Goal: Register for event/course

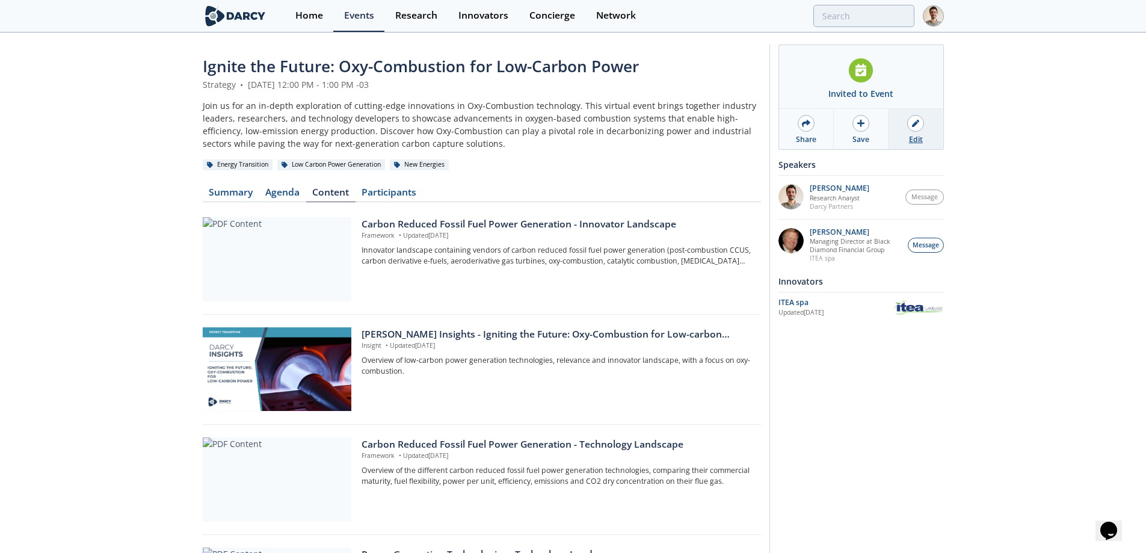
click at [905, 128] on link "Edit" at bounding box center [916, 129] width 54 height 40
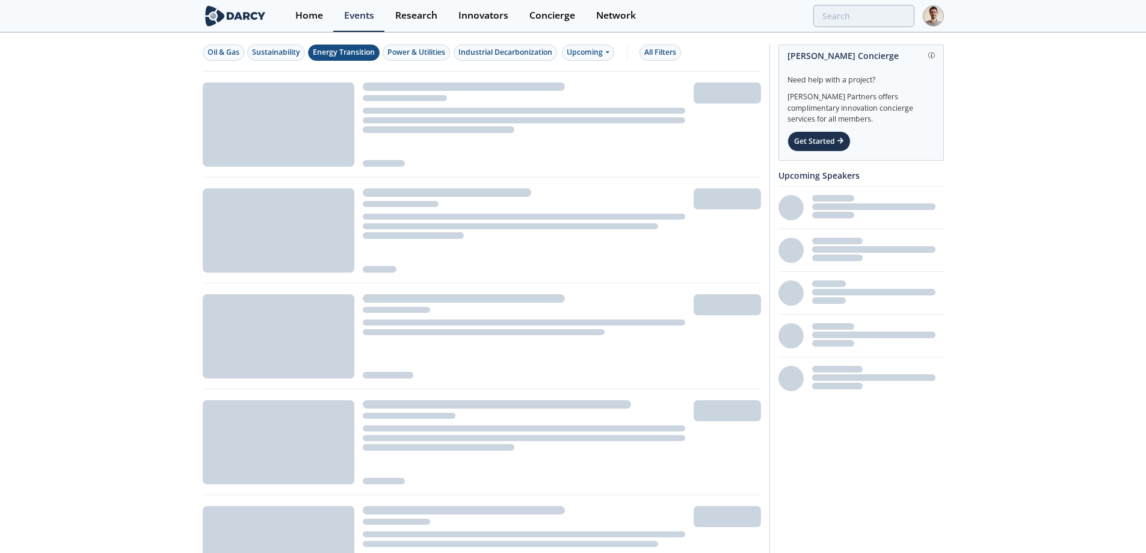
click at [357, 54] on div "Energy Transition" at bounding box center [344, 52] width 62 height 11
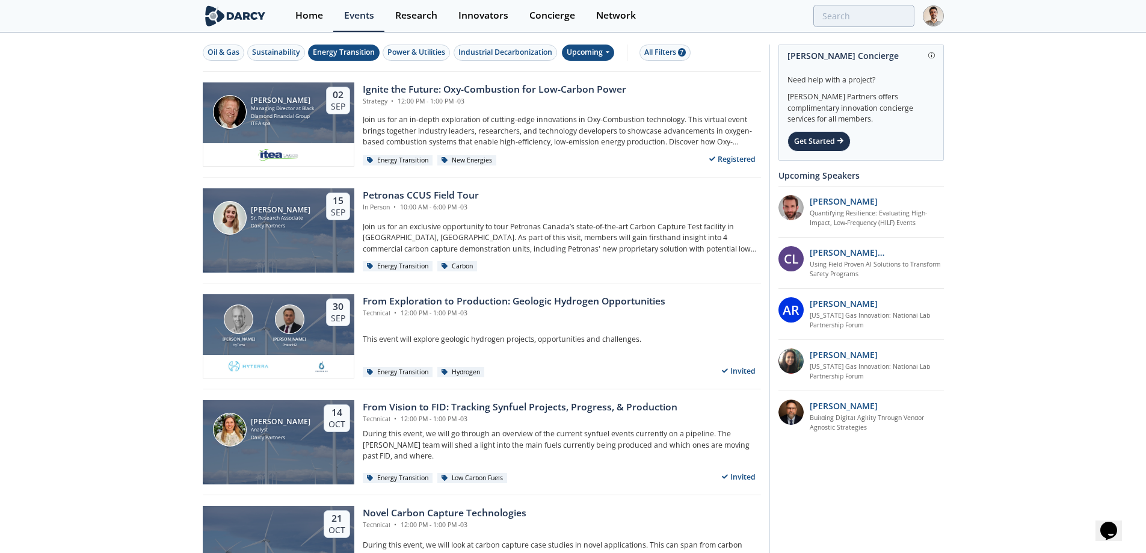
click at [609, 51] on icon at bounding box center [607, 51] width 5 height 7
click at [584, 94] on div "Past" at bounding box center [603, 91] width 75 height 19
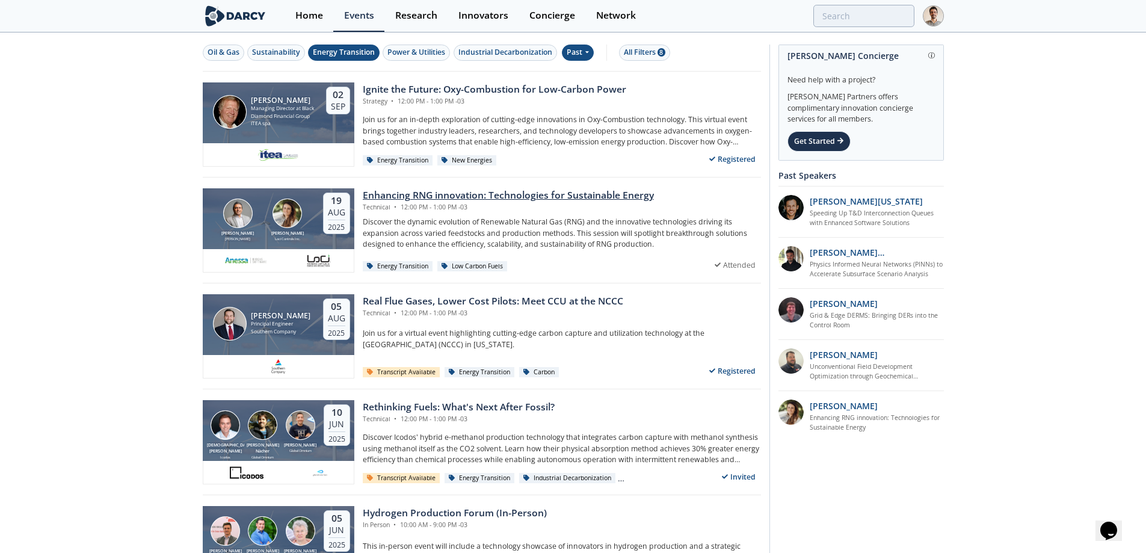
click at [244, 216] on img at bounding box center [237, 213] width 29 height 29
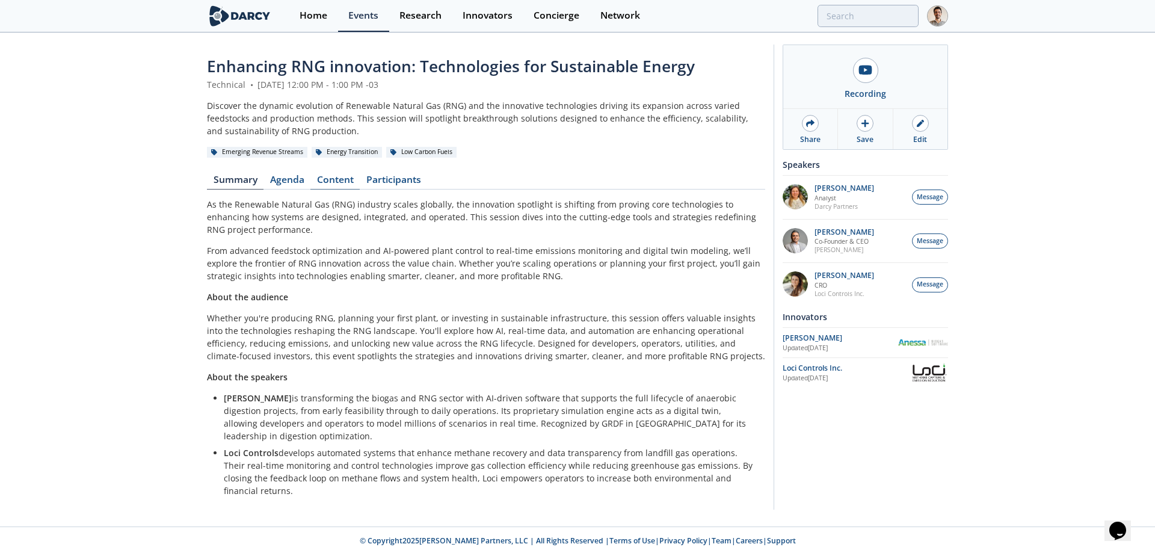
click at [343, 187] on link "Content" at bounding box center [334, 182] width 49 height 14
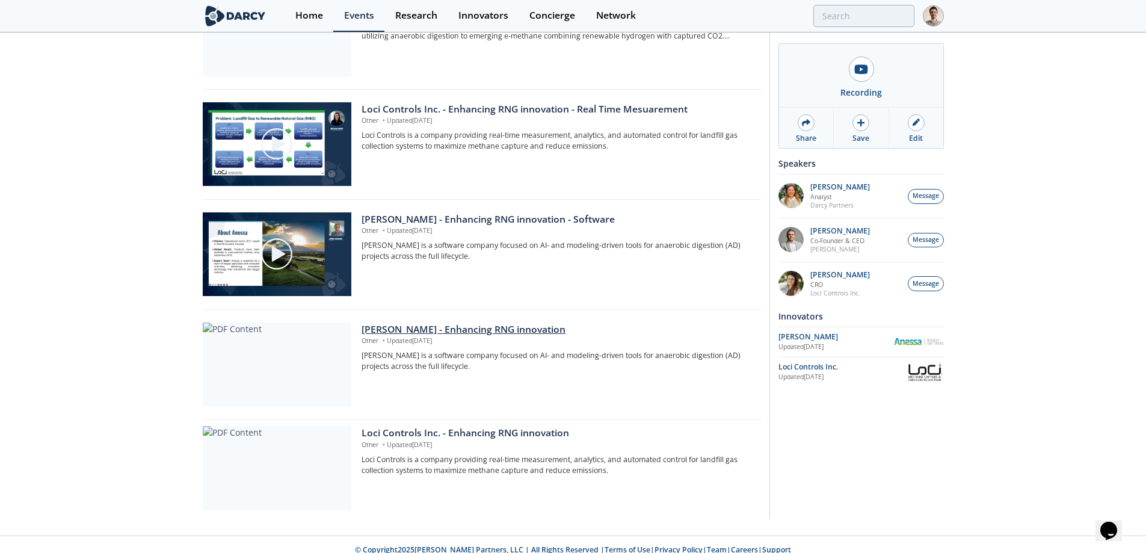
scroll to position [334, 0]
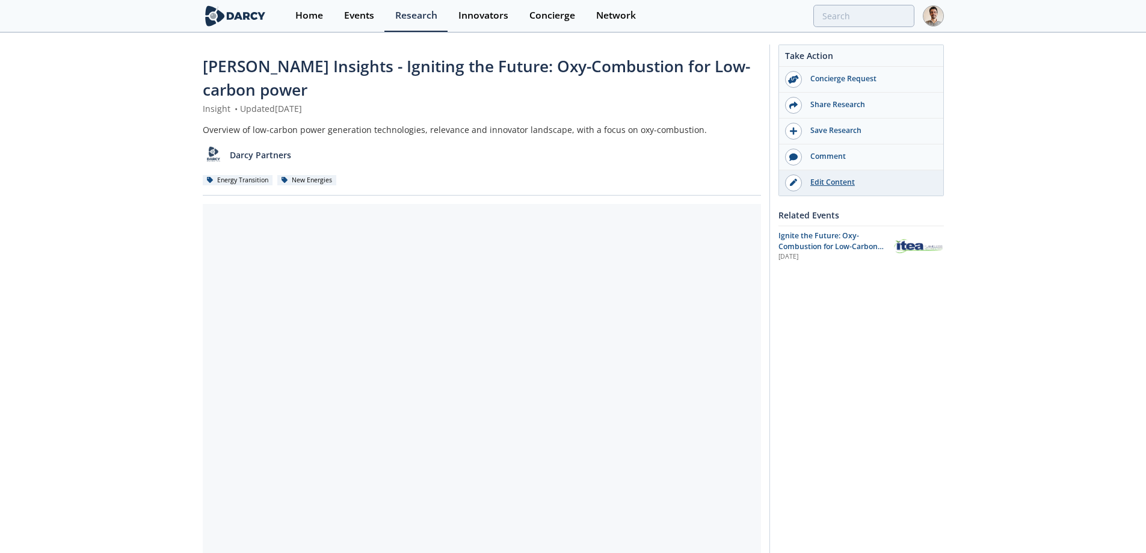
click at [838, 182] on div "Edit Content" at bounding box center [869, 182] width 135 height 11
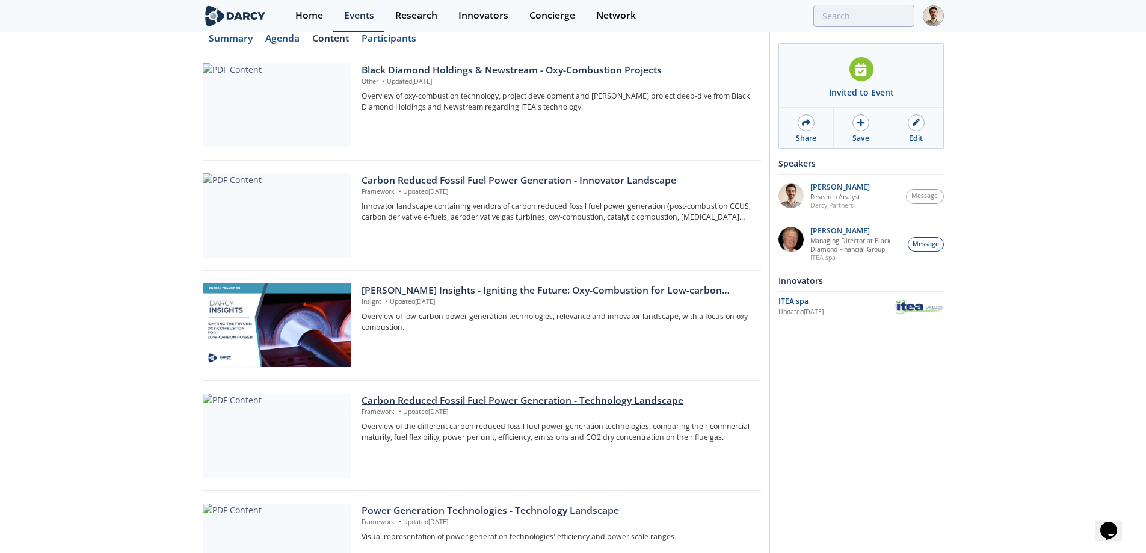
scroll to position [180, 0]
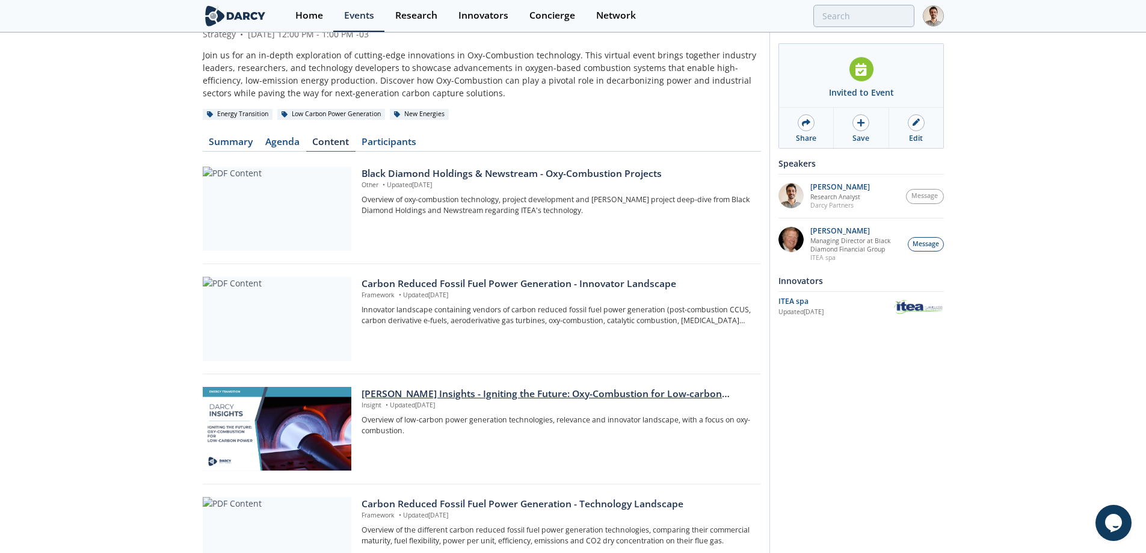
scroll to position [120, 0]
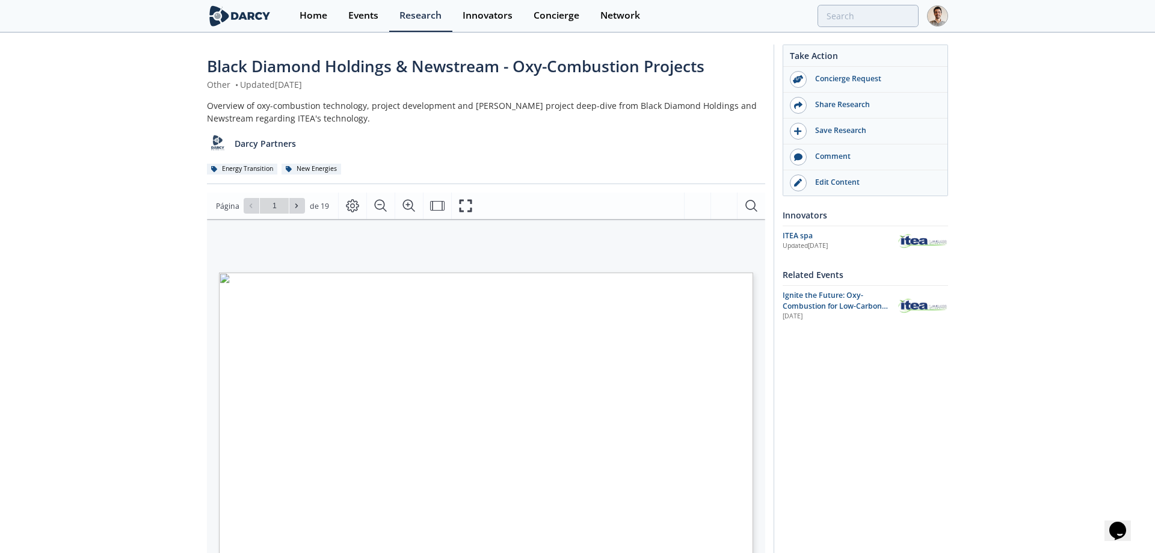
type input "2"
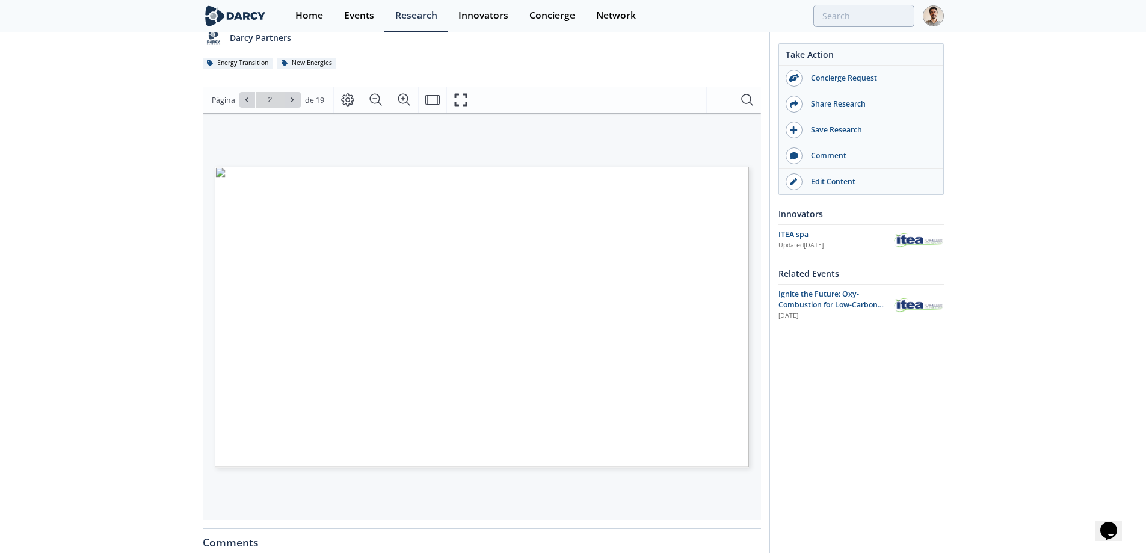
scroll to position [180, 0]
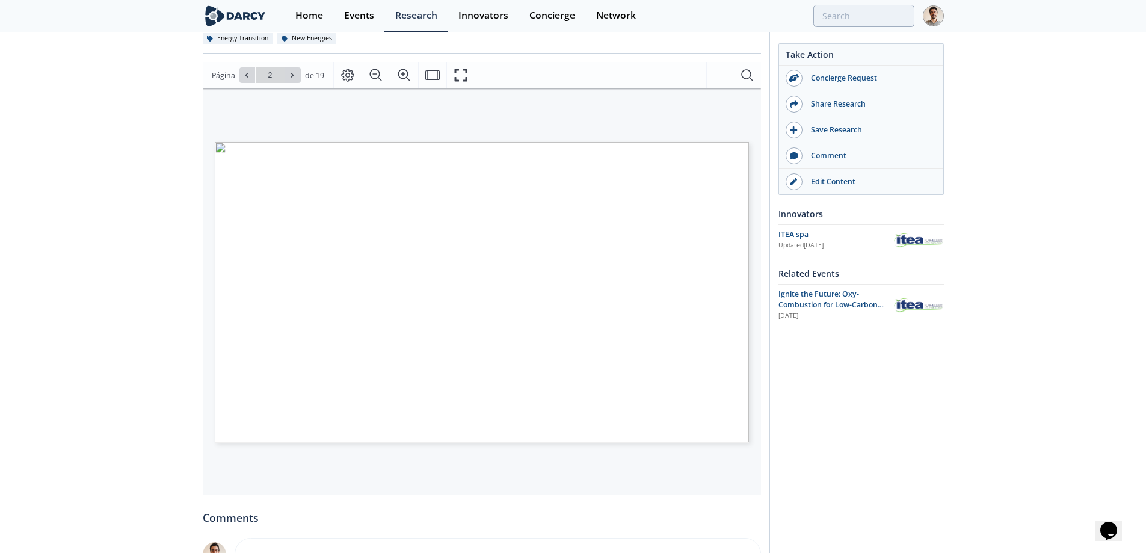
scroll to position [60, 0]
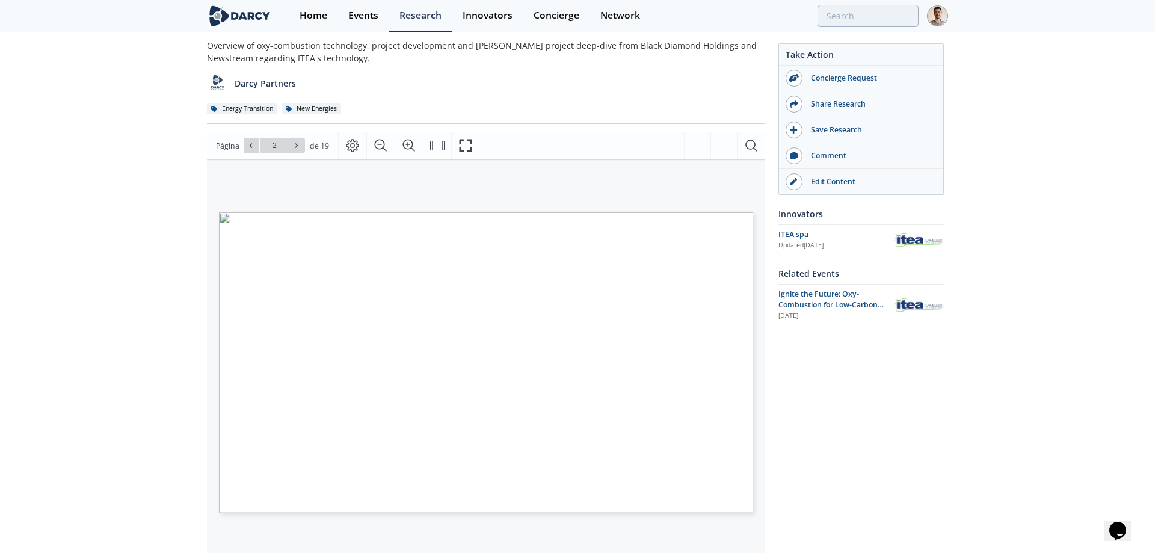
type input "3"
type input "4"
type input "5"
type input "6"
type input "7"
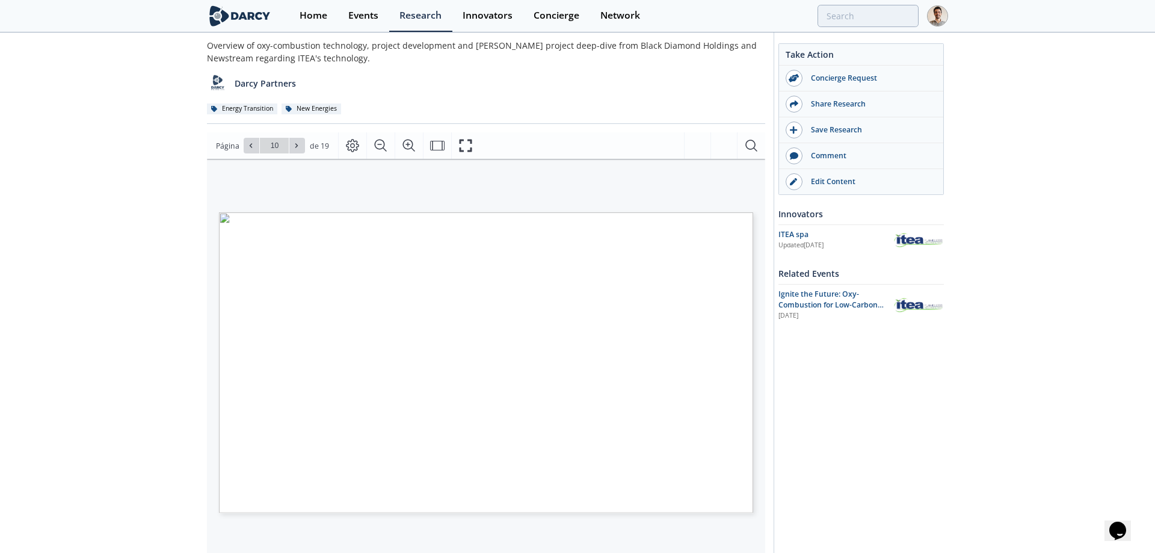
type input "11"
type input "13"
type input "15"
type input "2"
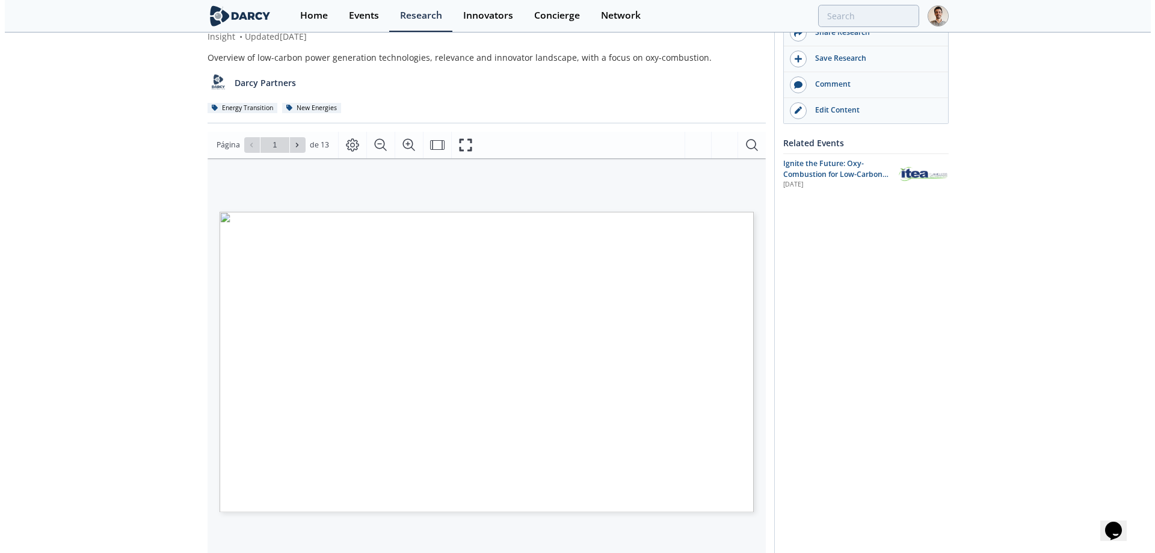
scroll to position [180, 0]
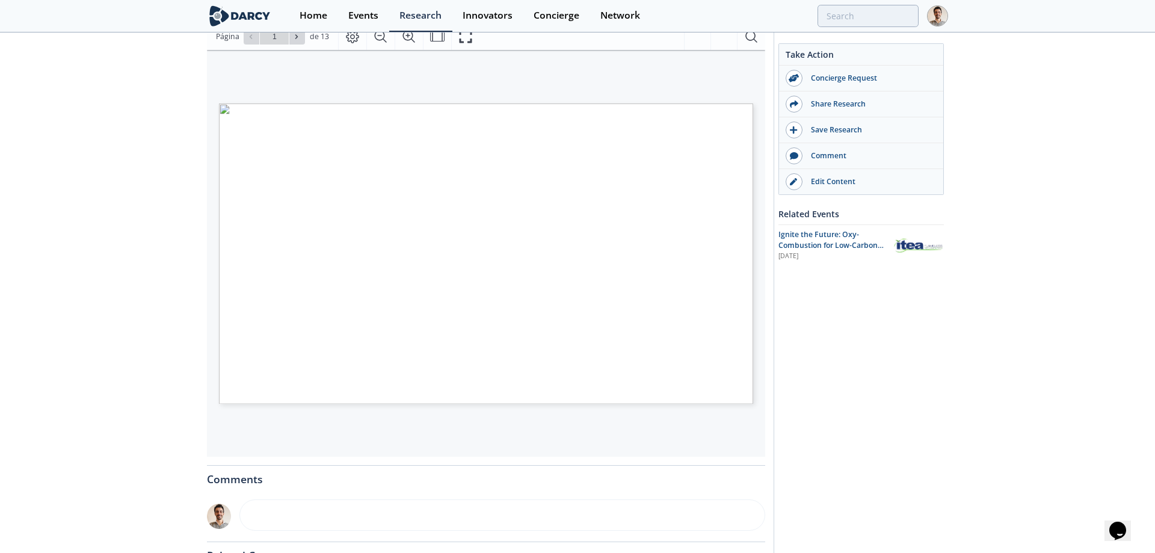
type input "2"
type input "9"
click at [459, 34] on icon "Fullscreen" at bounding box center [465, 36] width 13 height 13
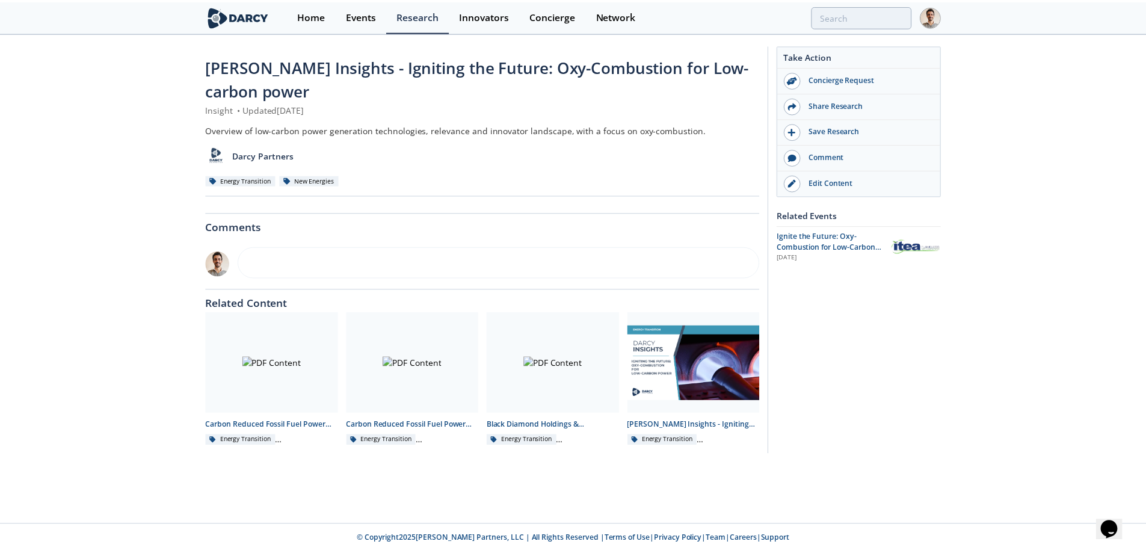
scroll to position [0, 0]
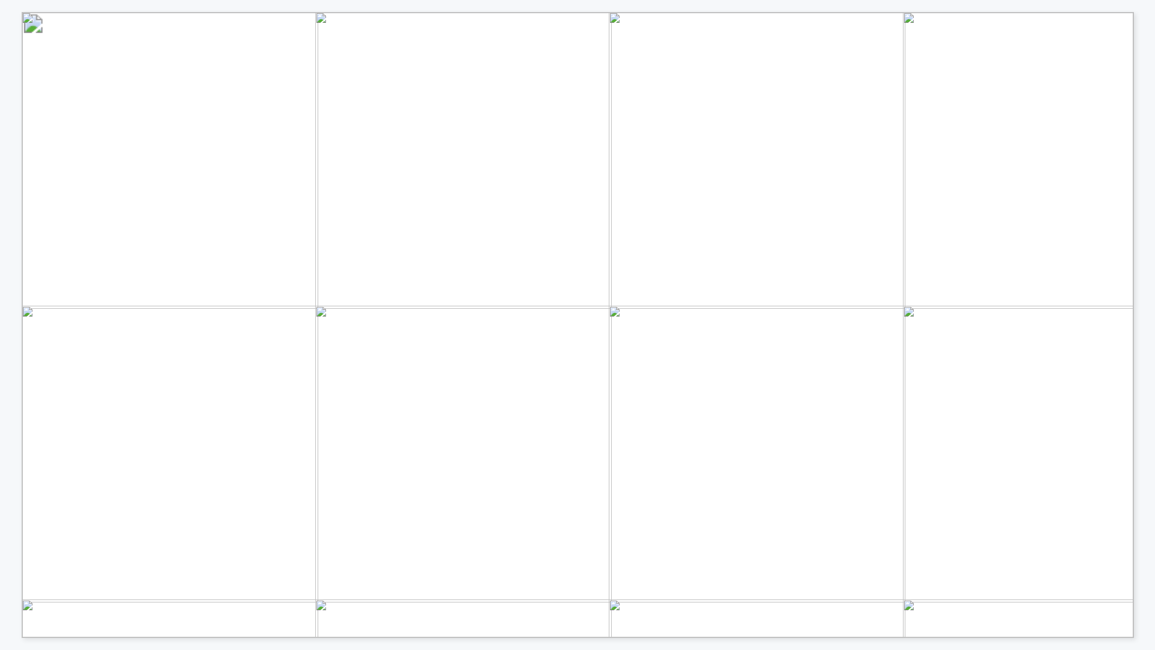
click at [1137, 233] on div "Technology Innovators Combustion Conventional Combustion Post- Combustion CCUS …" at bounding box center [584, 325] width 1124 height 626
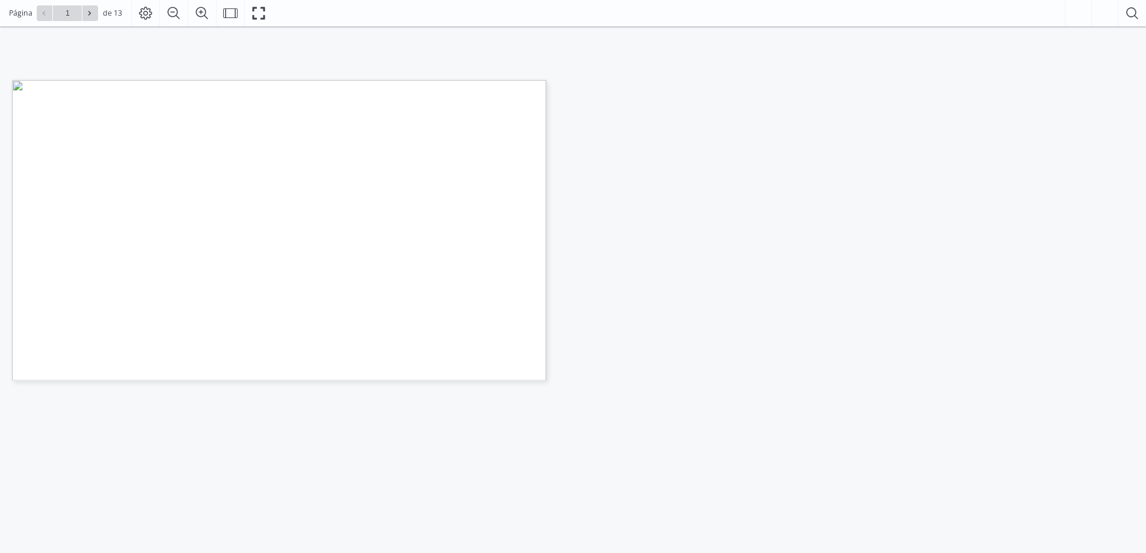
scroll to position [19, 0]
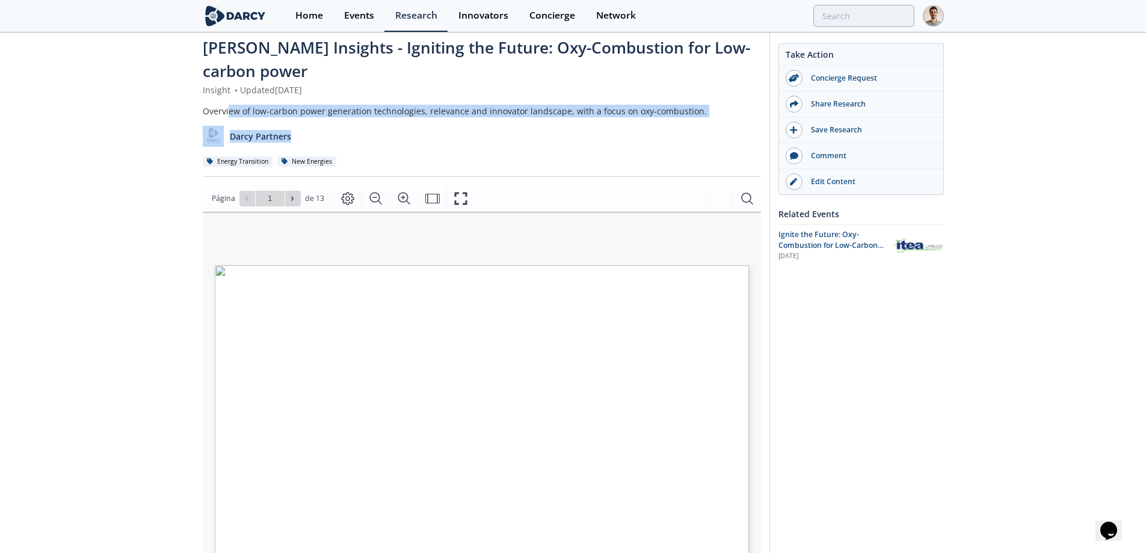
drag, startPoint x: 228, startPoint y: 110, endPoint x: 620, endPoint y: 126, distance: 392.0
click at [546, 119] on div "Overview of low-carbon power generation technologies, relevance and innovator l…" at bounding box center [482, 136] width 558 height 63
click at [626, 126] on div "Darcy Partners" at bounding box center [482, 131] width 558 height 29
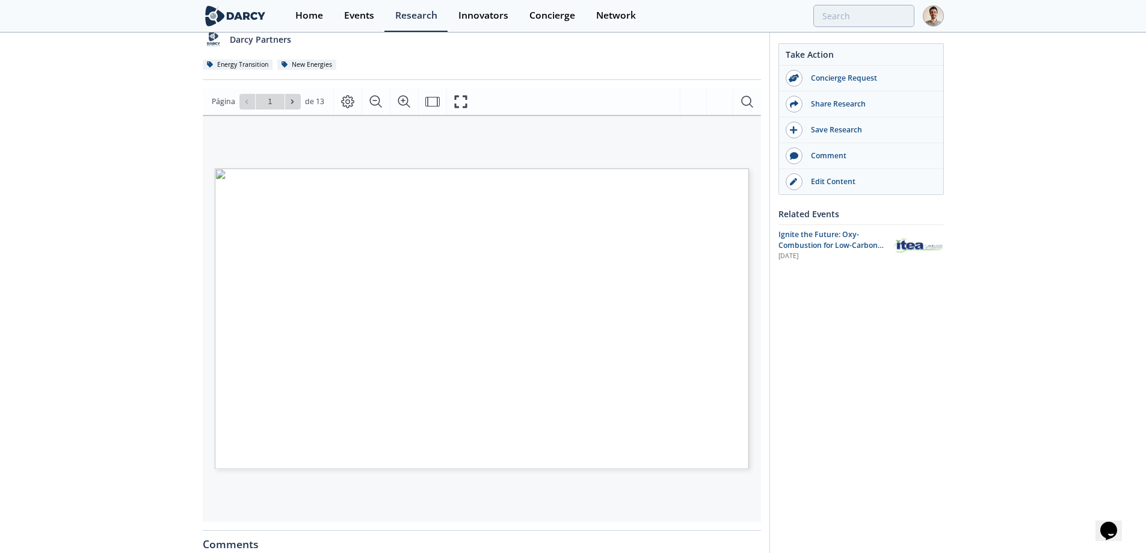
scroll to position [120, 0]
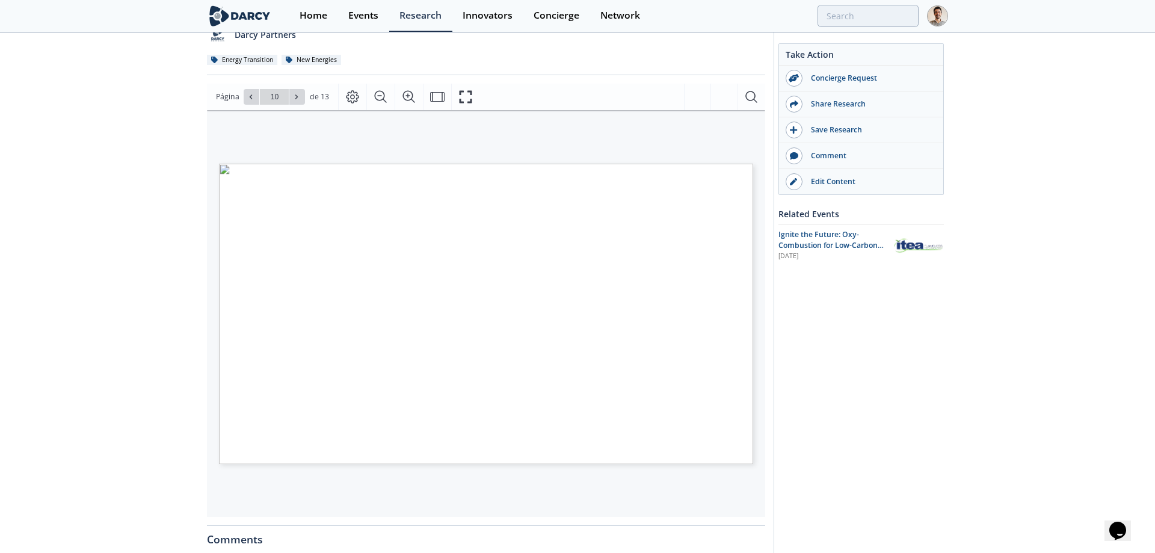
click at [270, 99] on input "10" at bounding box center [274, 97] width 29 height 16
type input "1"
drag, startPoint x: 125, startPoint y: 191, endPoint x: 148, endPoint y: 190, distance: 22.9
click at [126, 191] on div "Darcy Insights - Igniting the Future: Oxy-Combustion for Low-carbon power Insig…" at bounding box center [573, 348] width 1146 height 871
click at [846, 242] on span "Ignite the Future: Oxy-Combustion for Low-Carbon Power" at bounding box center [831, 245] width 105 height 32
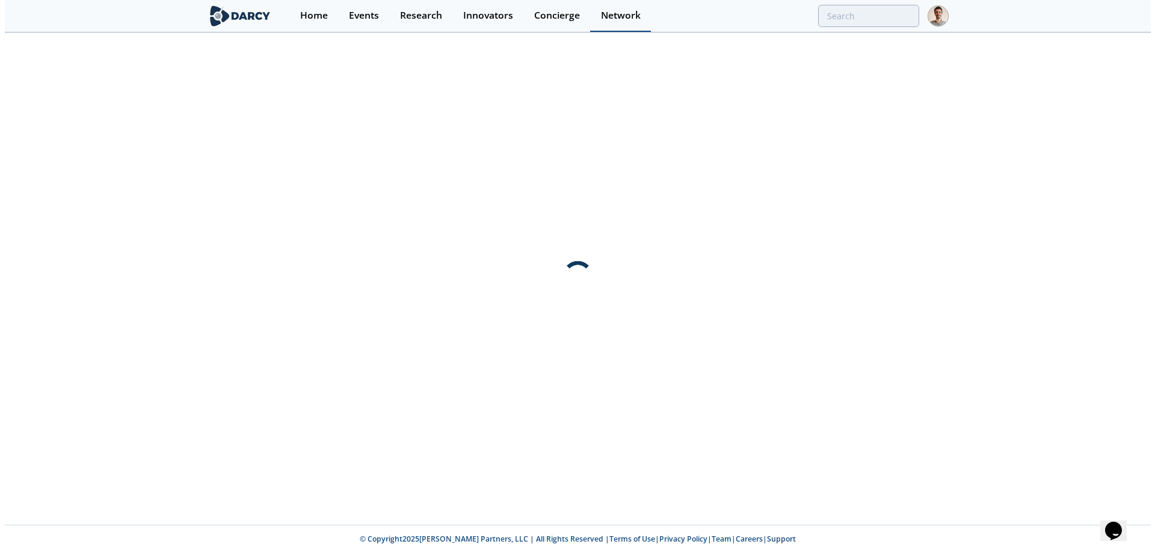
scroll to position [0, 0]
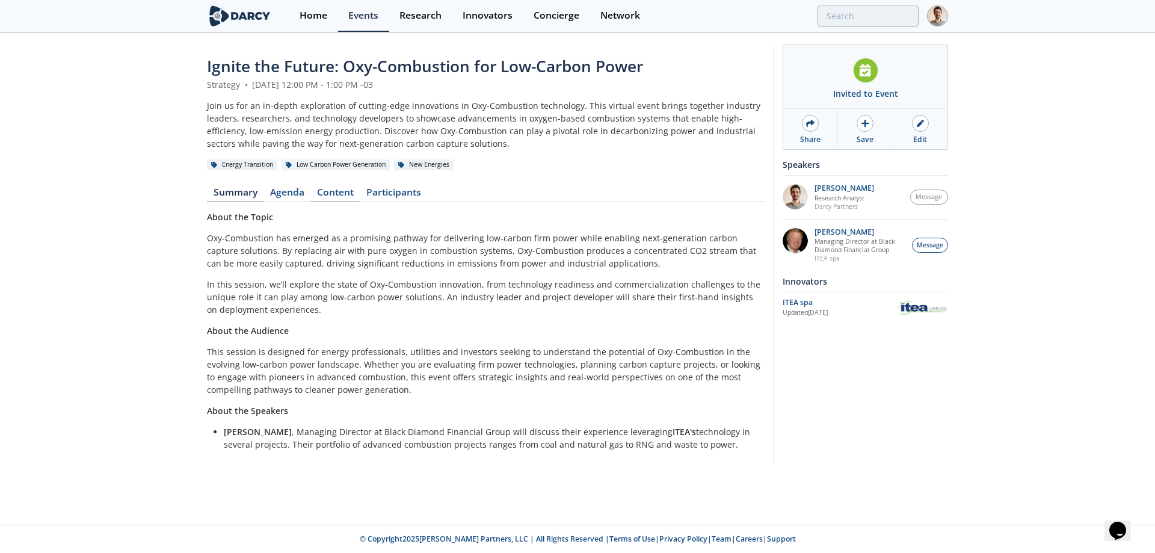
click at [336, 196] on link "Content" at bounding box center [334, 195] width 49 height 14
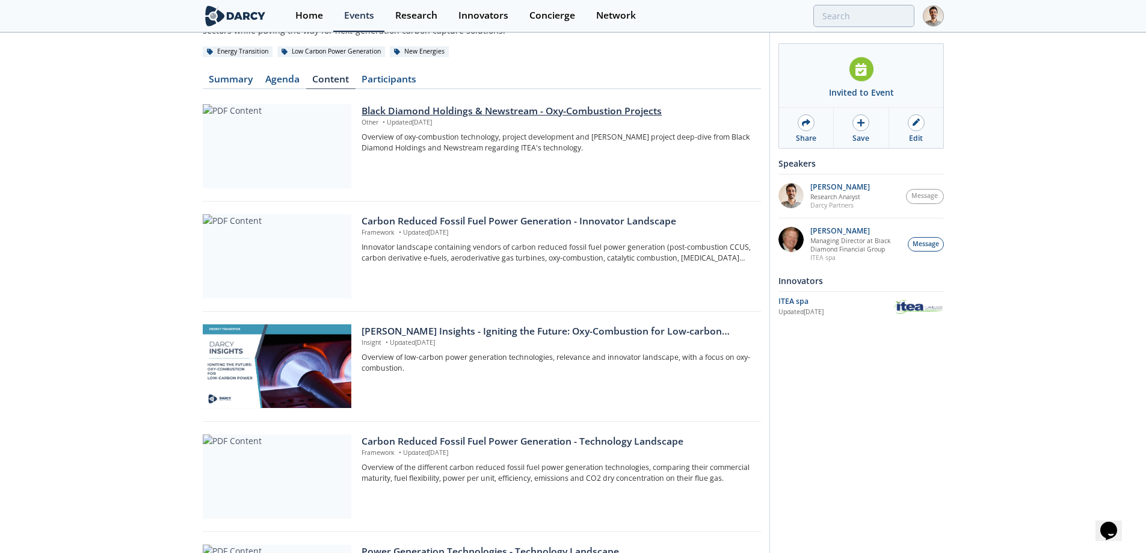
scroll to position [120, 0]
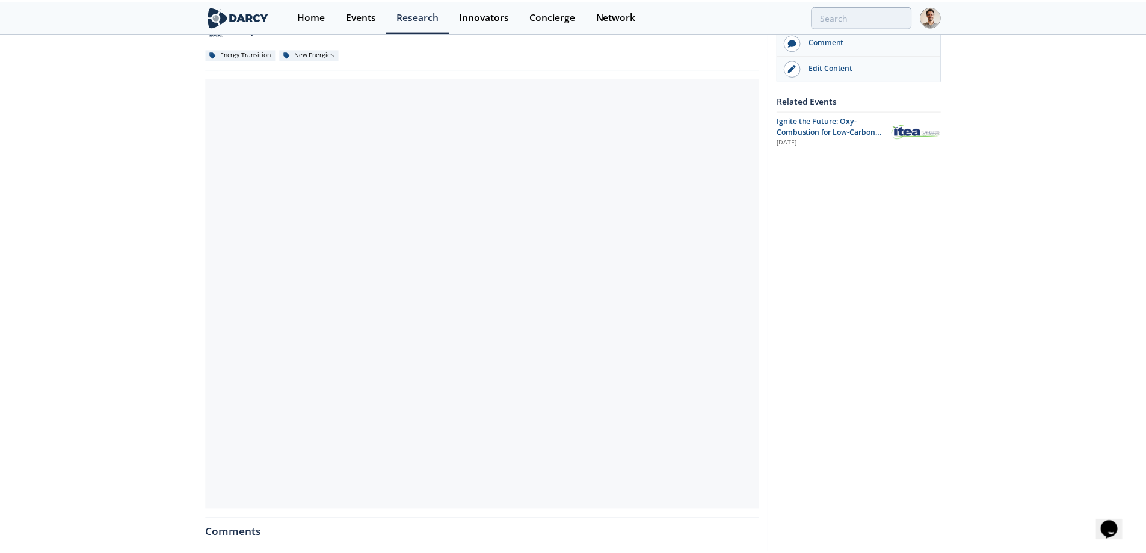
scroll to position [120, 0]
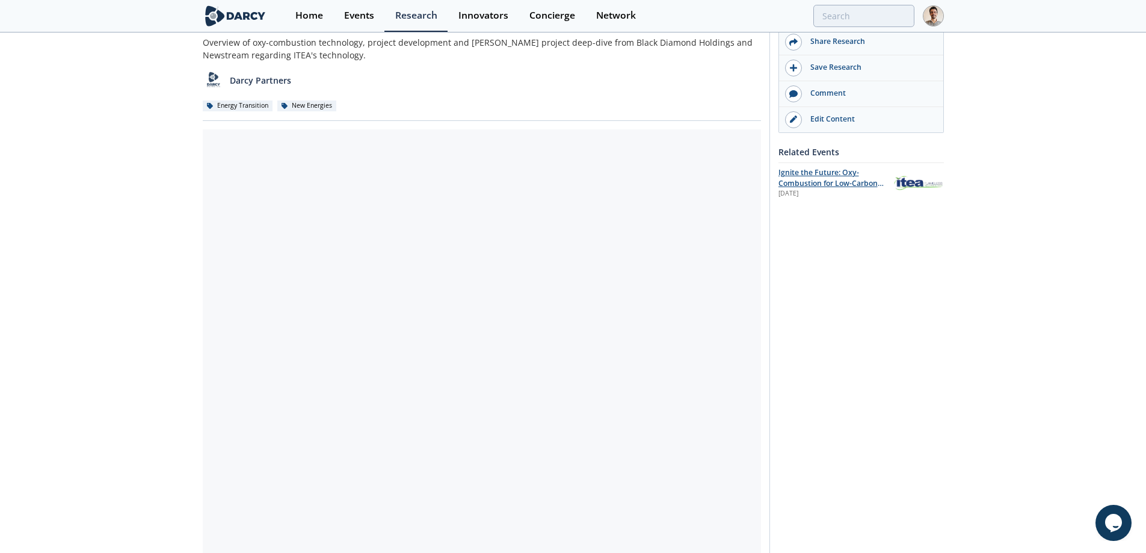
scroll to position [60, 0]
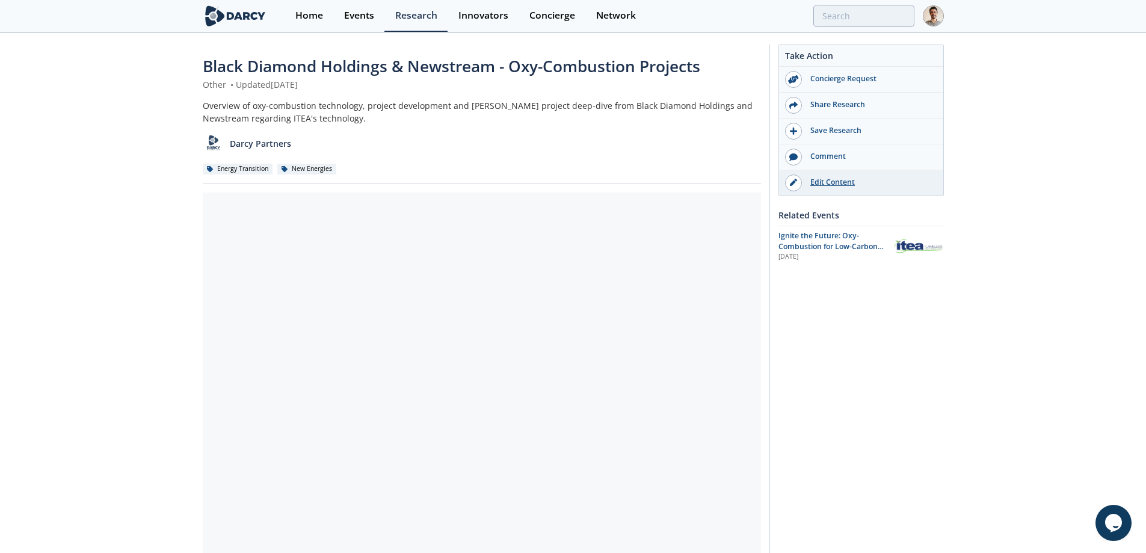
click at [813, 181] on div "Edit Content" at bounding box center [869, 182] width 135 height 11
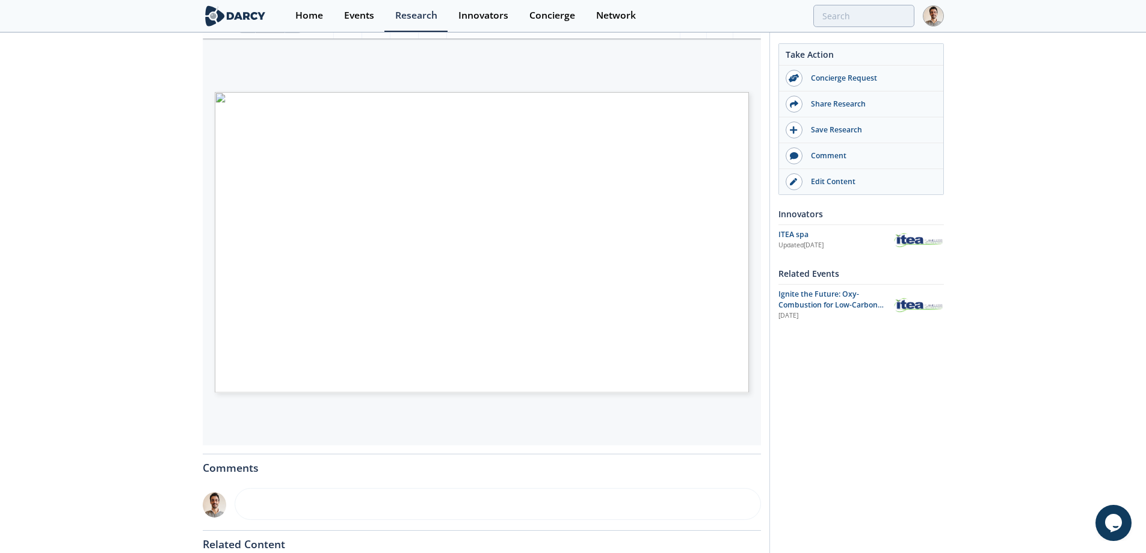
scroll to position [120, 0]
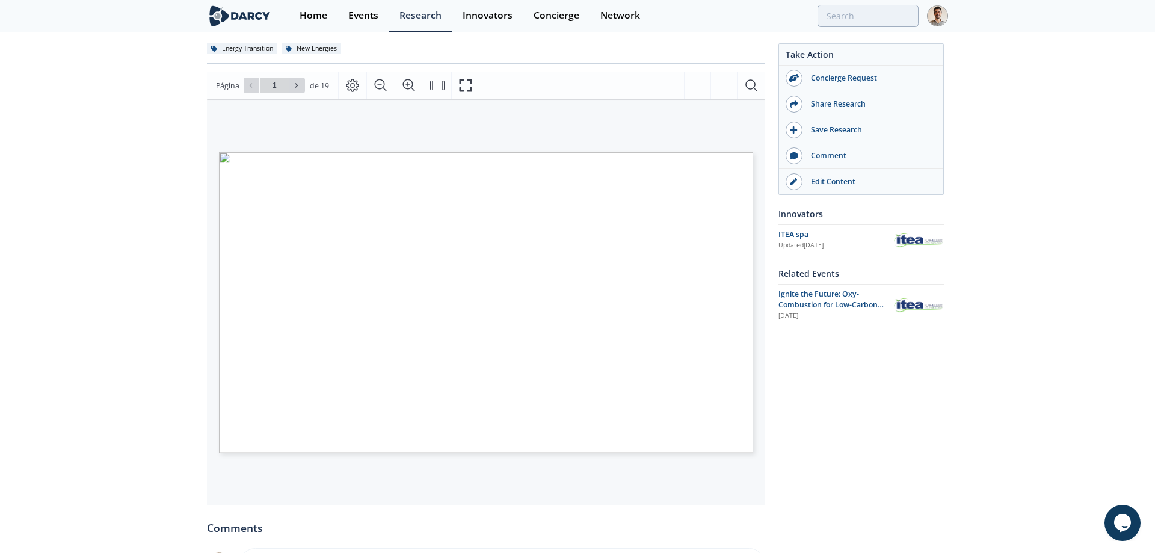
type input "2"
type input "6"
type input "8"
click at [161, 174] on div "Black Diamond Holdings & Newstream - Oxy-Combustion Projects Other • Updated Se…" at bounding box center [573, 342] width 1146 height 859
type input "4"
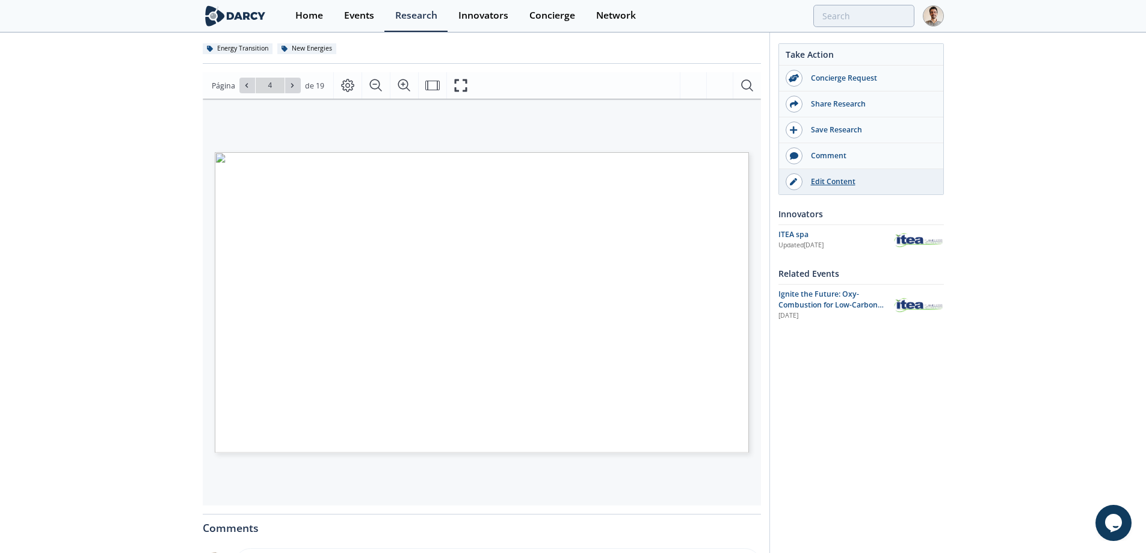
click at [847, 185] on div "Edit Content" at bounding box center [870, 181] width 135 height 11
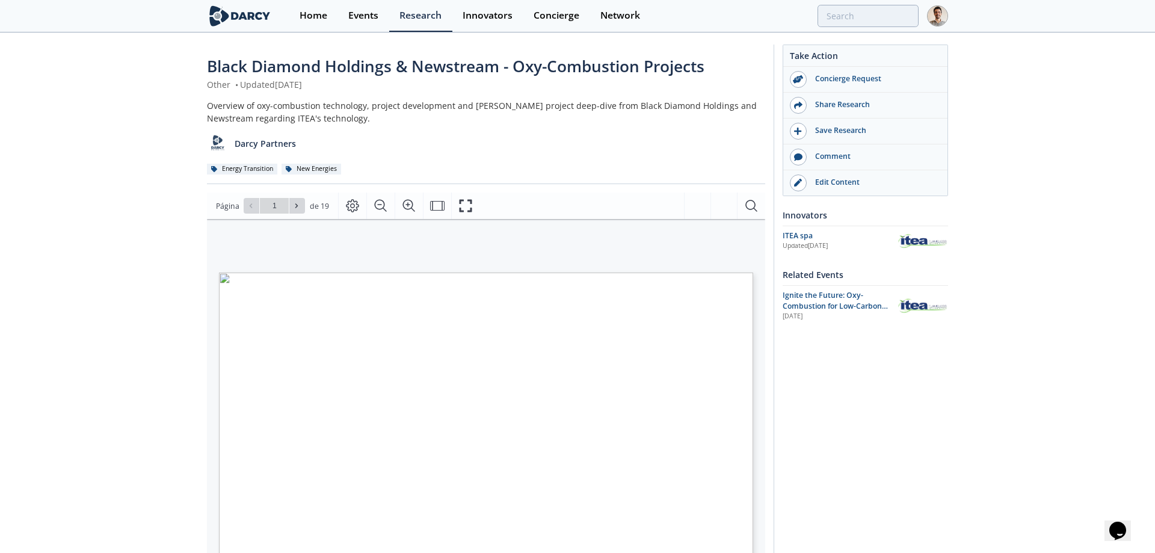
type input "2"
type input "4"
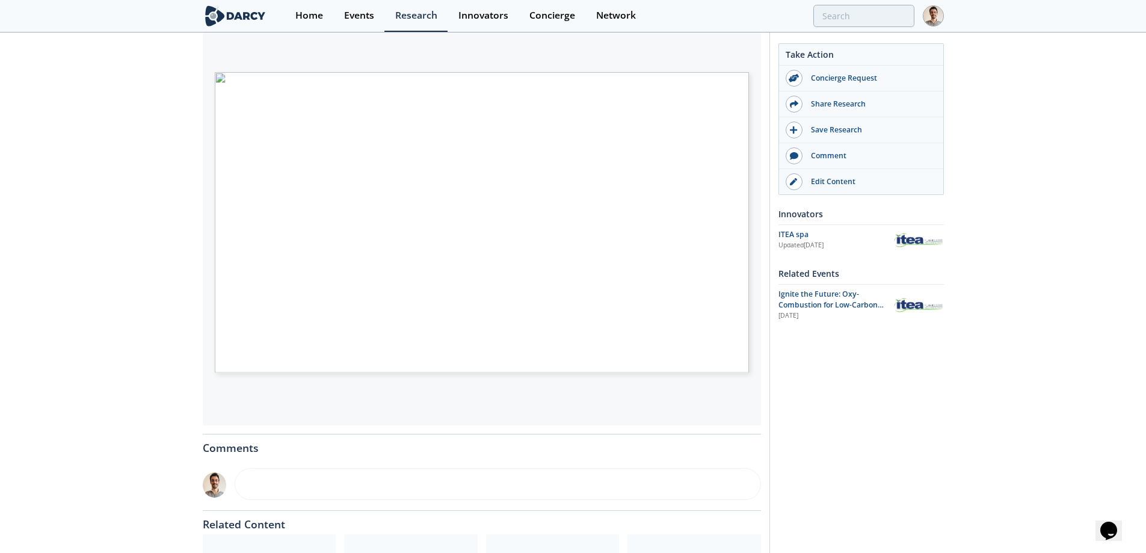
scroll to position [180, 0]
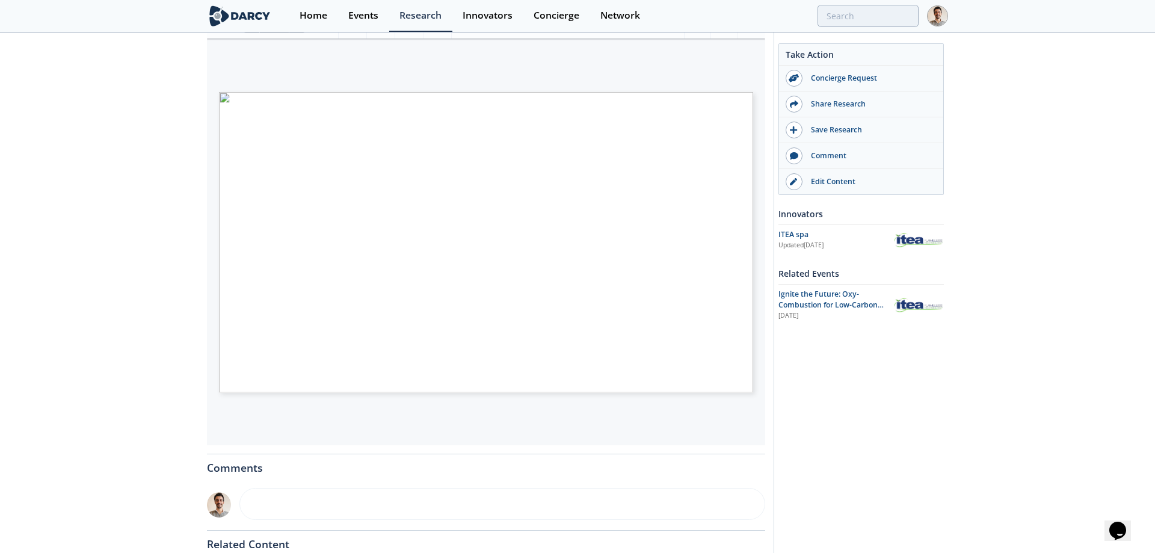
type input "7"
click at [845, 294] on span "Ignite the Future: Oxy-Combustion for Low-Carbon Power" at bounding box center [831, 305] width 105 height 32
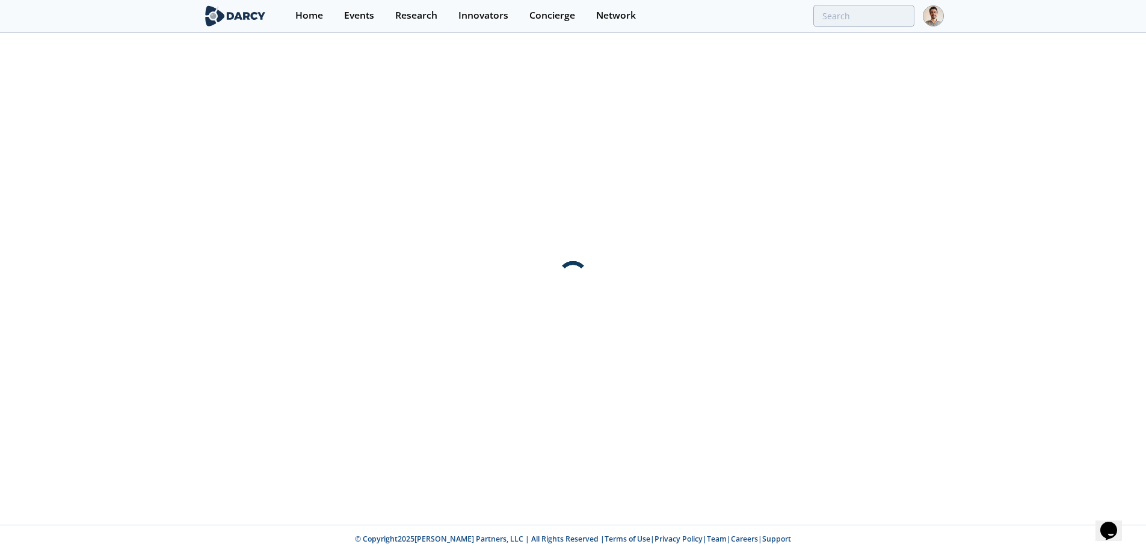
scroll to position [0, 0]
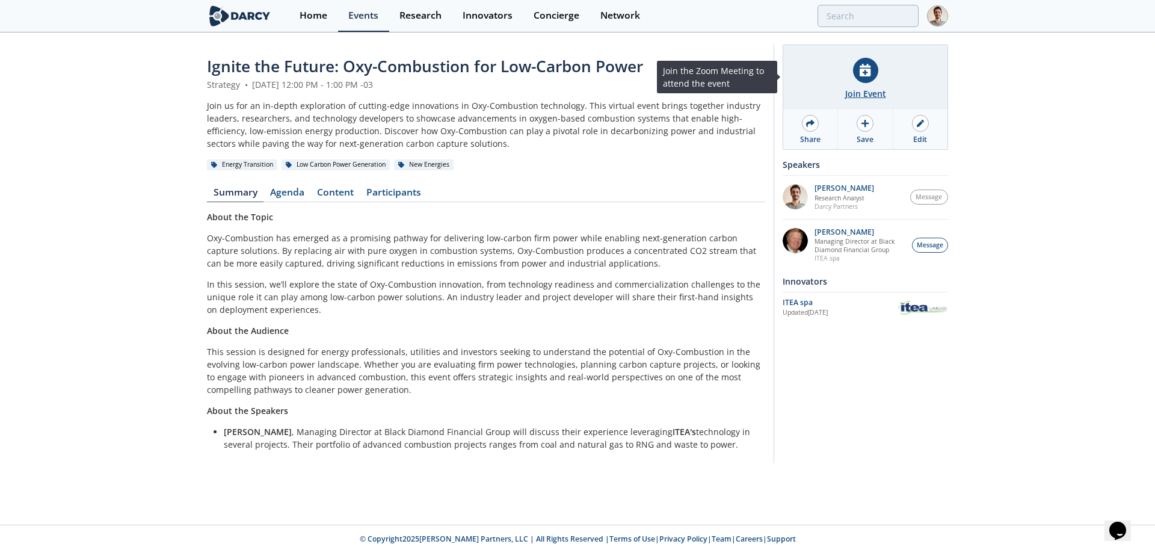
click at [869, 73] on icon at bounding box center [865, 70] width 11 height 13
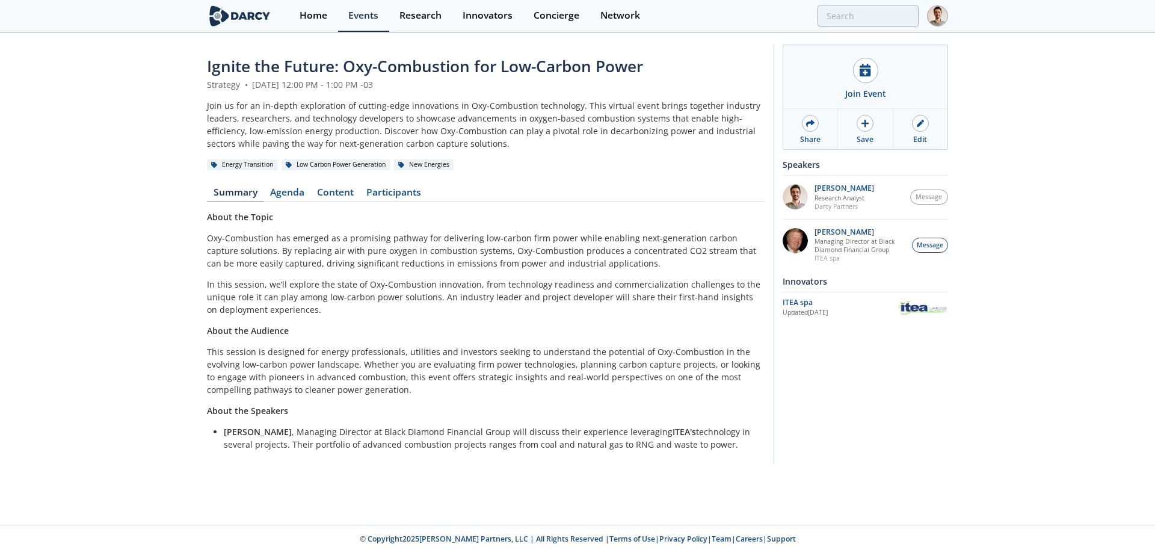
click at [519, 287] on p "In this session, we’ll explore the state of Oxy-Combustion innovation, from tec…" at bounding box center [486, 297] width 558 height 38
click at [369, 338] on div "About the Topic Oxy-Combustion has emerged as a promising pathway for deliverin…" at bounding box center [486, 331] width 558 height 240
drag, startPoint x: 371, startPoint y: 313, endPoint x: 303, endPoint y: 307, distance: 68.9
click at [303, 307] on p "In this session, we’ll explore the state of Oxy-Combustion innovation, from tec…" at bounding box center [486, 297] width 558 height 38
click at [319, 311] on p "In this session, we’ll explore the state of Oxy-Combustion innovation, from tec…" at bounding box center [486, 297] width 558 height 38
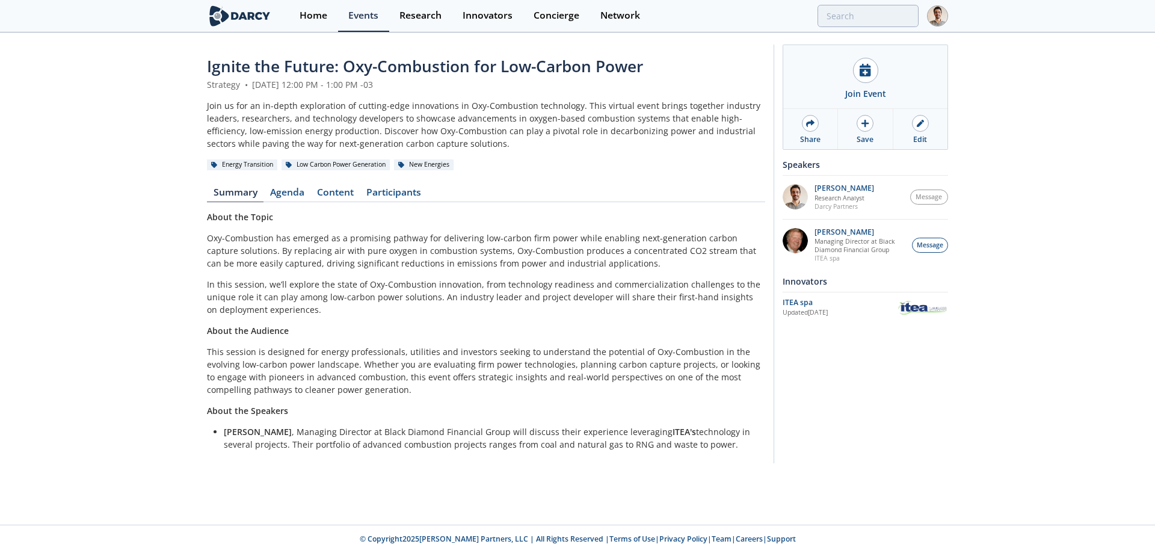
click at [428, 339] on div "About the Topic Oxy-Combustion has emerged as a promising pathway for deliverin…" at bounding box center [486, 331] width 558 height 240
click at [503, 392] on p "This session is designed for energy professionals, utilities and investors seek…" at bounding box center [486, 370] width 558 height 51
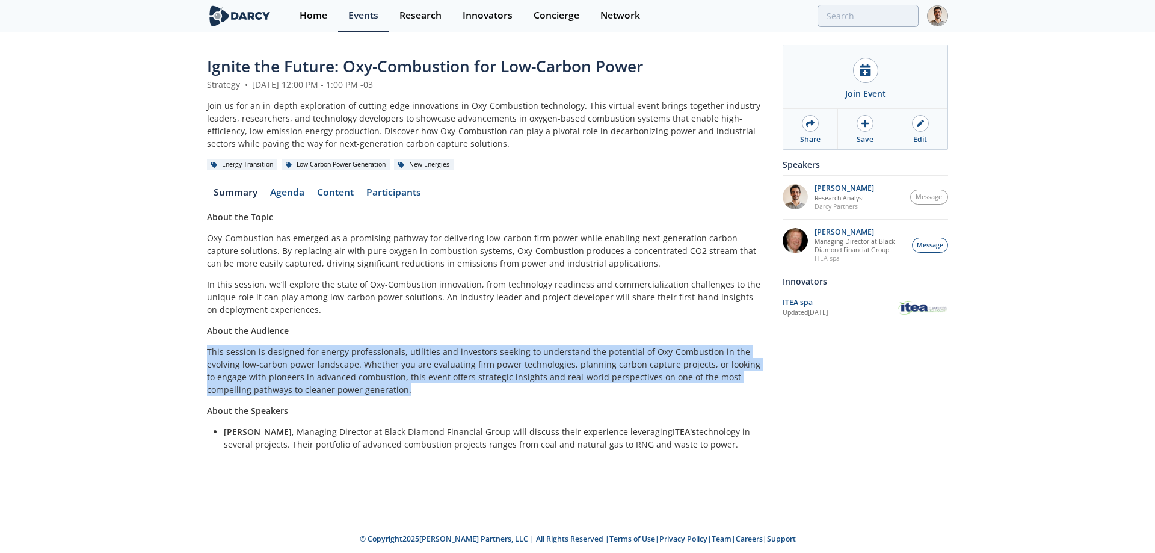
drag, startPoint x: 372, startPoint y: 388, endPoint x: 201, endPoint y: 354, distance: 174.3
click at [201, 354] on div "Ignite the Future: Oxy-Combustion for Low-Carbon Power Strategy • September 2, …" at bounding box center [577, 257] width 1155 height 446
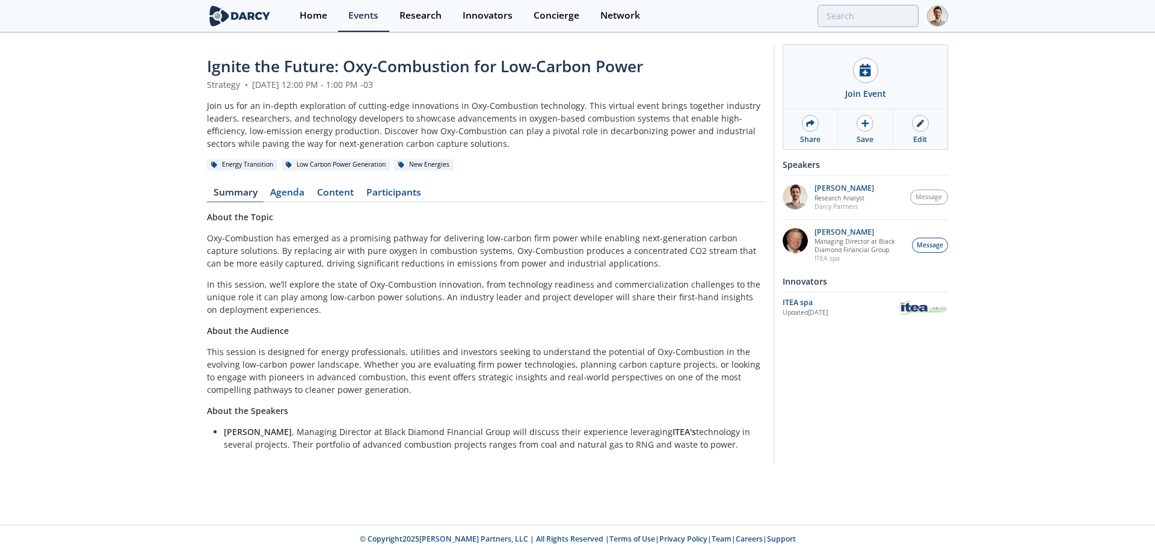
click at [366, 328] on p "About the Audience" at bounding box center [486, 330] width 558 height 13
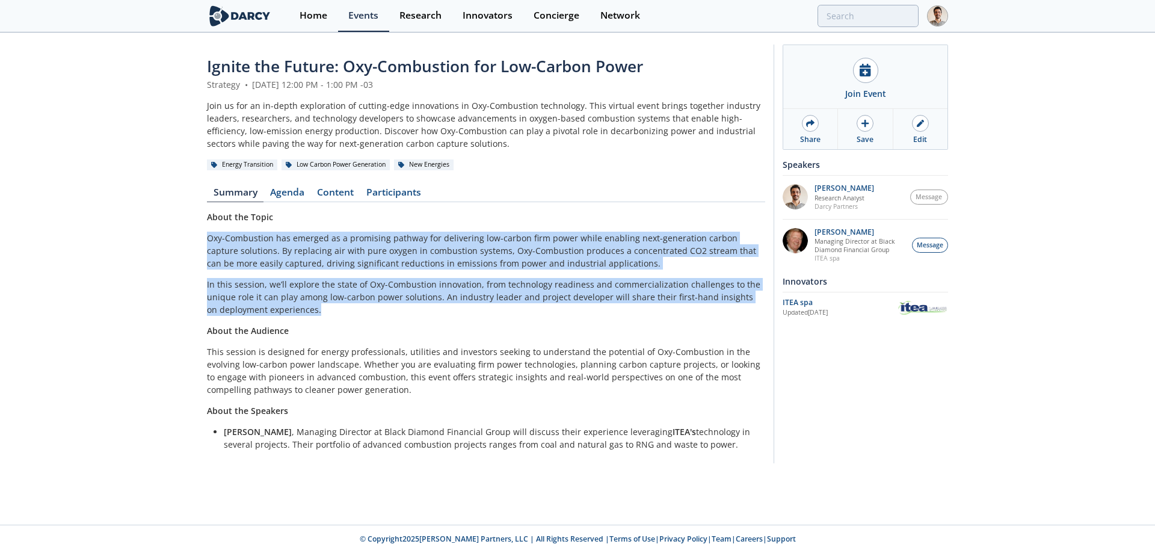
drag, startPoint x: 289, startPoint y: 301, endPoint x: 205, endPoint y: 241, distance: 102.7
click at [205, 241] on div "Ignite the Future: Oxy-Combustion for Low-Carbon Power Strategy • September 2, …" at bounding box center [577, 257] width 1155 height 446
click at [209, 239] on p "Oxy-Combustion has emerged as a promising pathway for delivering low-carbon fir…" at bounding box center [486, 251] width 558 height 38
click at [364, 265] on p "Oxy-Combustion has emerged as a promising pathway for delivering low-carbon fir…" at bounding box center [486, 251] width 558 height 38
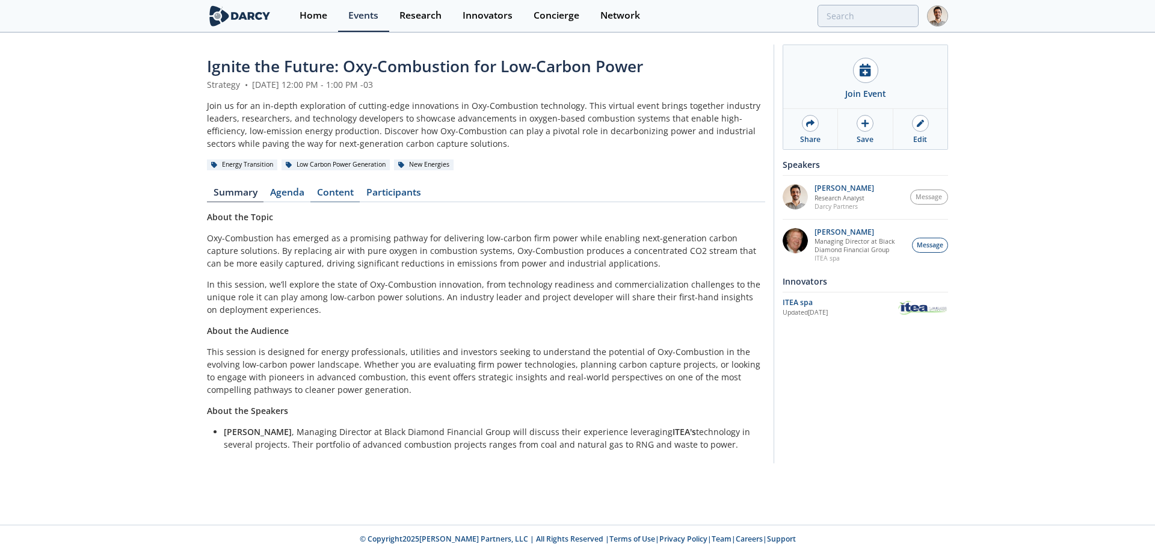
click at [333, 189] on link "Content" at bounding box center [334, 195] width 49 height 14
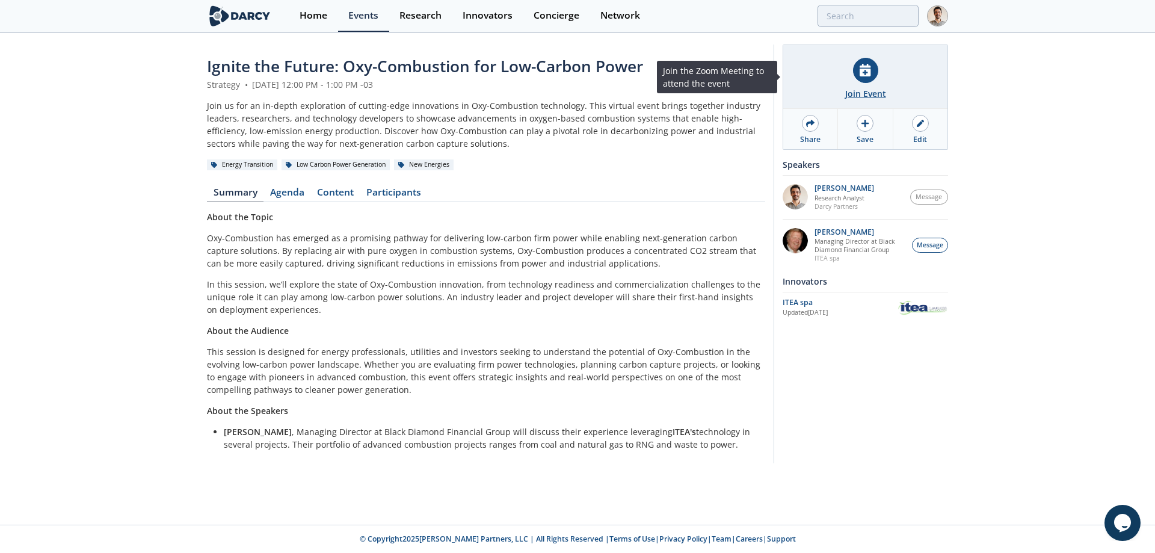
click at [875, 79] on div "Join Event" at bounding box center [865, 77] width 164 height 64
click at [854, 78] on div "Join Event" at bounding box center [865, 77] width 164 height 64
